Goal: Task Accomplishment & Management: Complete application form

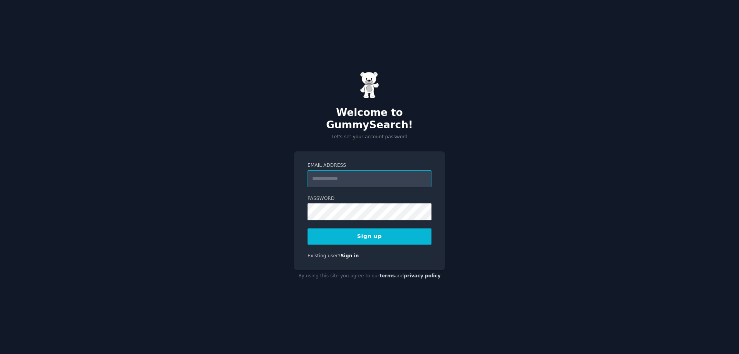
click at [340, 171] on input "Email Address" at bounding box center [370, 178] width 124 height 17
type input "**********"
click at [360, 228] on button "Sign up" at bounding box center [370, 236] width 124 height 16
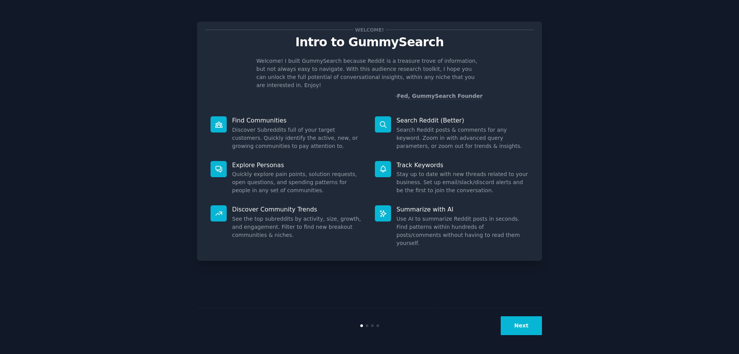
click at [516, 317] on button "Next" at bounding box center [521, 325] width 41 height 19
